Goal: Transaction & Acquisition: Book appointment/travel/reservation

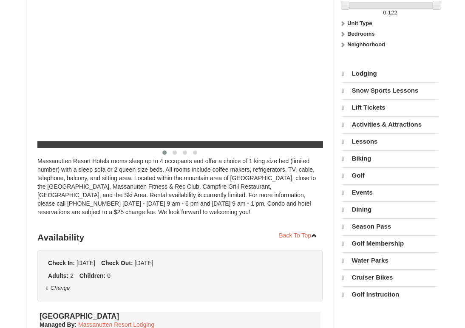
select select "10"
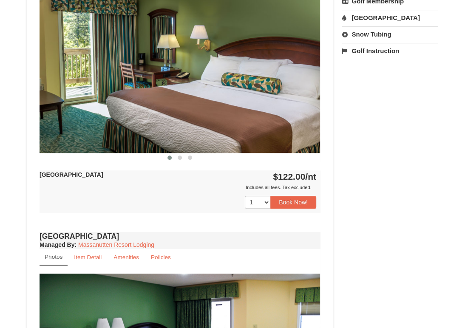
scroll to position [377, 0]
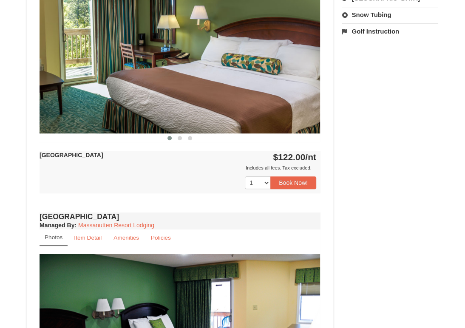
click at [19, 198] on div "× Massanutten Resort Hotels Book from $122.00! 1822 Resort Drive, Massanutten, …" at bounding box center [232, 159] width 428 height 996
click at [301, 183] on button "Book Now!" at bounding box center [293, 182] width 46 height 13
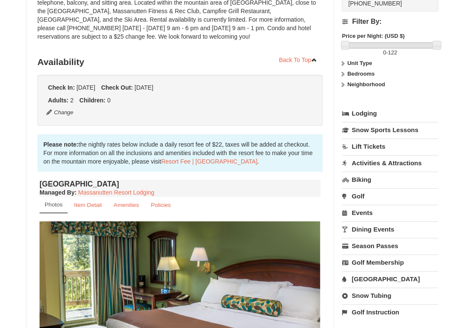
scroll to position [74, 0]
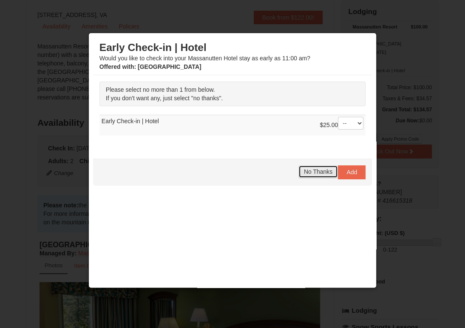
click at [307, 172] on span "No Thanks" at bounding box center [318, 171] width 28 height 7
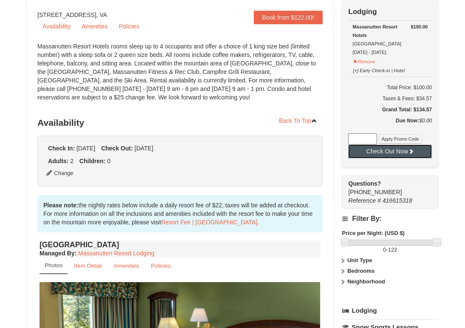
click at [392, 155] on button "Check Out Now" at bounding box center [390, 151] width 84 height 14
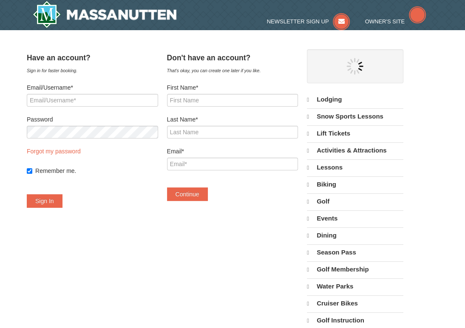
select select "10"
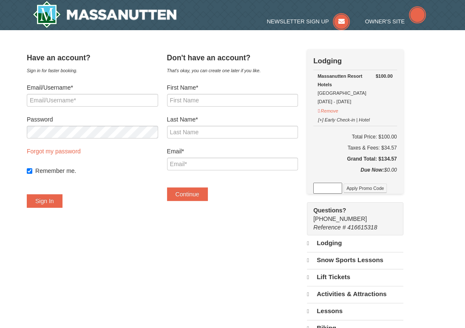
select select "10"
